Goal: Task Accomplishment & Management: Use online tool/utility

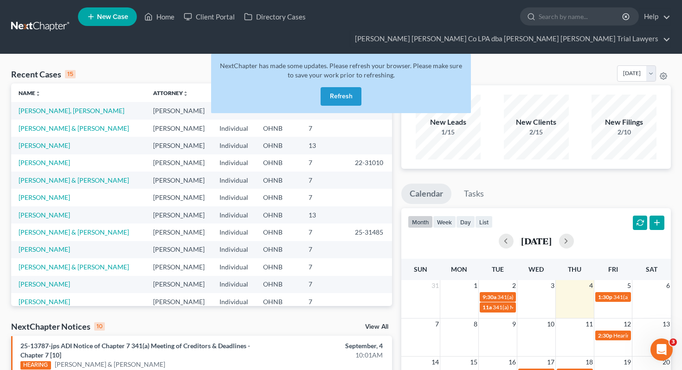
click at [331, 87] on button "Refresh" at bounding box center [340, 96] width 41 height 19
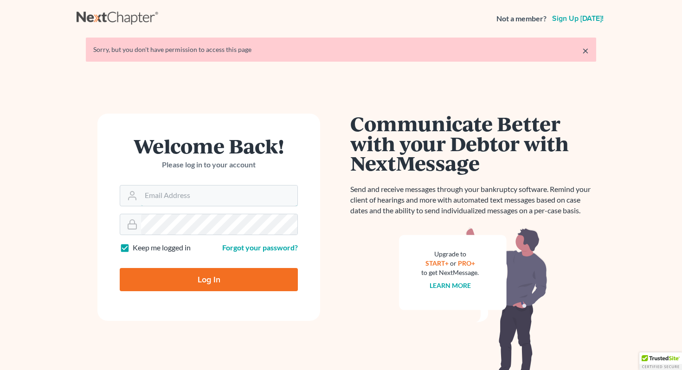
type input "[EMAIL_ADDRESS][DOMAIN_NAME]"
click at [199, 269] on input "Log In" at bounding box center [209, 279] width 178 height 23
type input "Thinking..."
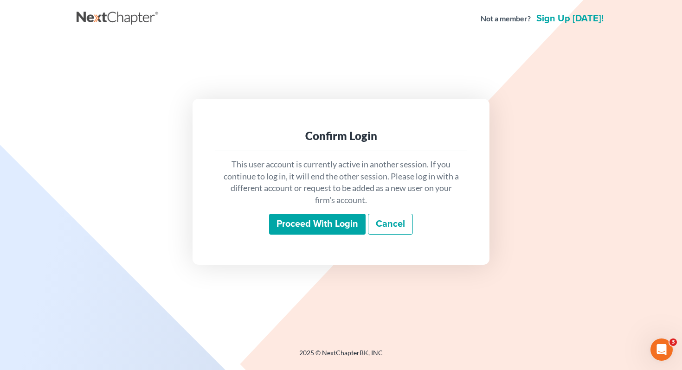
click at [313, 219] on input "Proceed with login" at bounding box center [317, 224] width 96 height 21
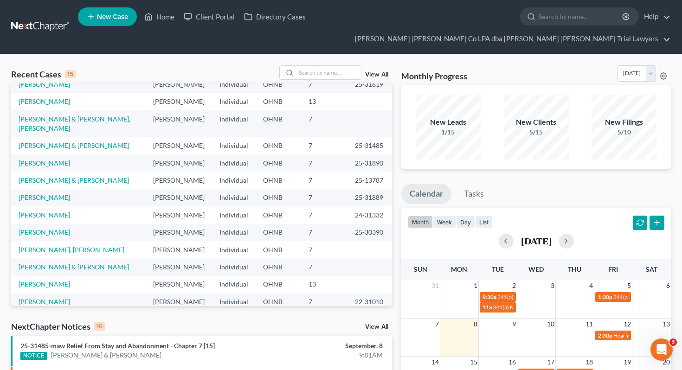
scroll to position [64, 0]
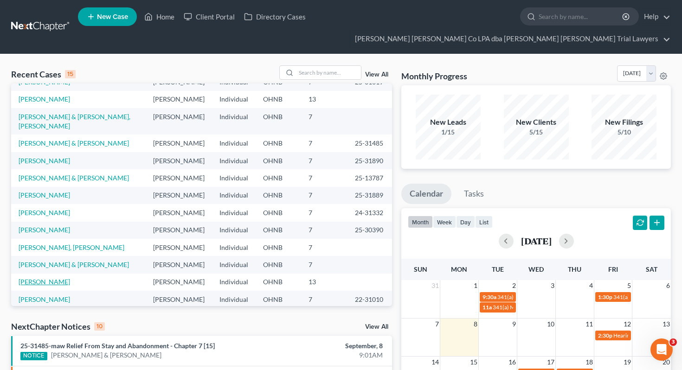
click at [38, 278] on link "[PERSON_NAME]" at bounding box center [44, 282] width 51 height 8
